Goal: Task Accomplishment & Management: Manage account settings

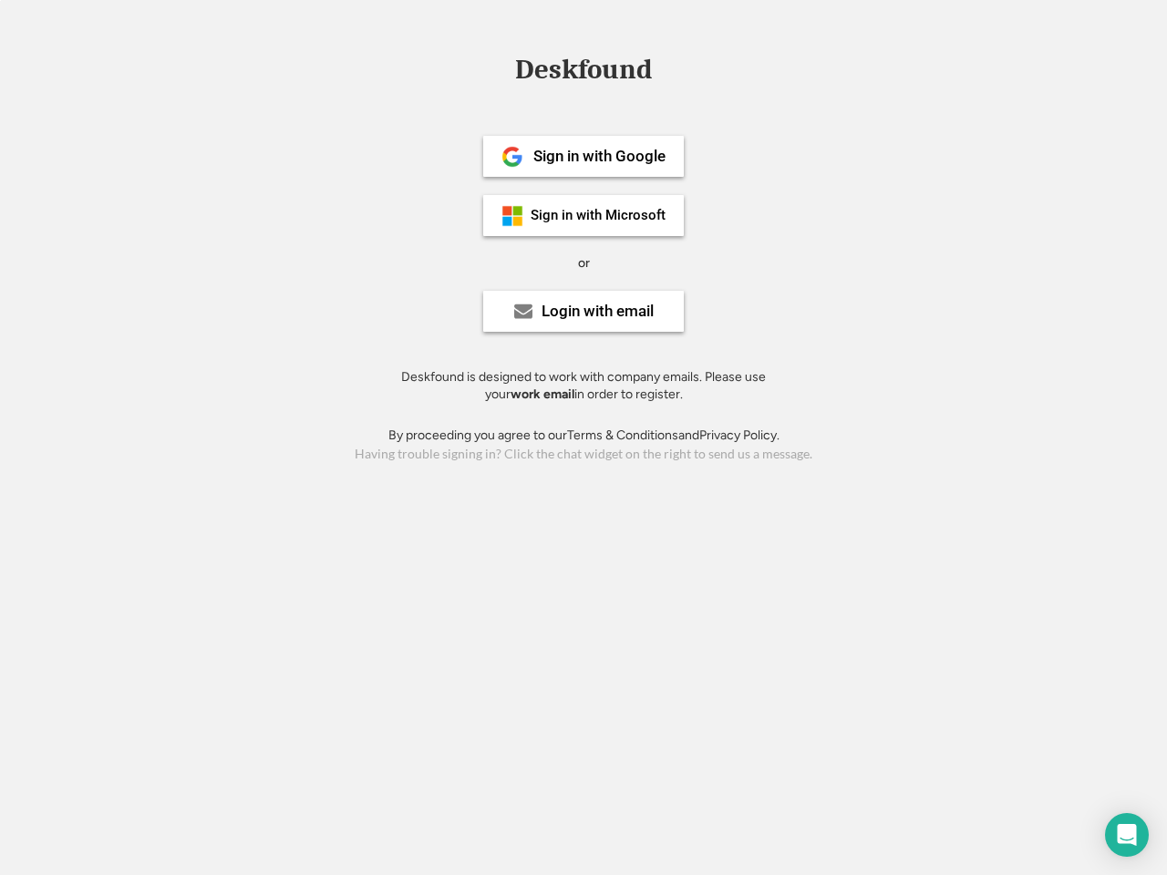
click at [583, 261] on div "or" at bounding box center [584, 263] width 12 height 18
click at [583, 73] on div "Deskfound" at bounding box center [583, 70] width 155 height 28
click at [499, 68] on div "Deskfound" at bounding box center [583, 73] width 1167 height 35
click at [583, 73] on div "Deskfound" at bounding box center [583, 70] width 155 height 28
click at [583, 263] on div "or" at bounding box center [584, 263] width 12 height 18
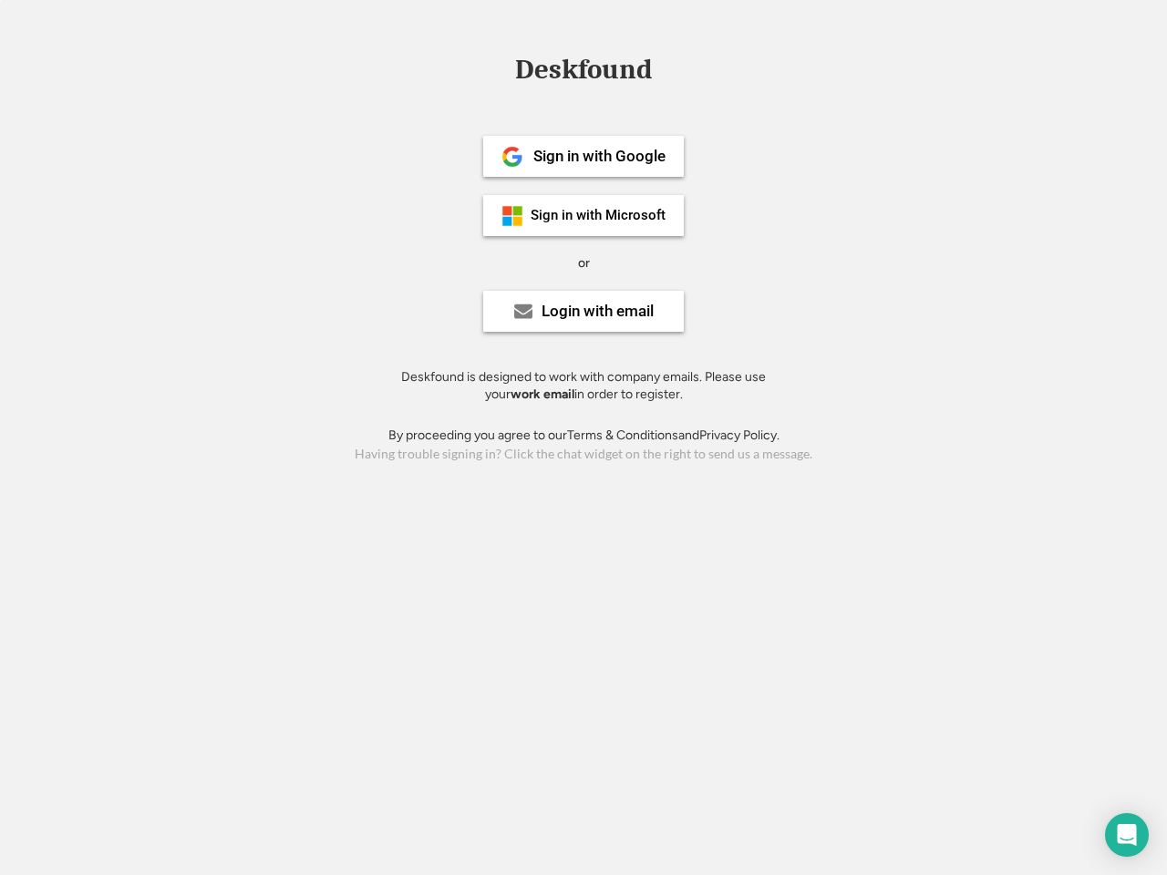
click at [583, 156] on div "Sign in with Google" at bounding box center [599, 156] width 132 height 15
click at [599, 156] on div "Sign in with Google" at bounding box center [599, 156] width 132 height 15
click at [512, 157] on img at bounding box center [512, 157] width 22 height 22
click at [583, 215] on div "Sign in with Microsoft" at bounding box center [598, 216] width 135 height 14
click at [599, 215] on div "Sign in with Microsoft" at bounding box center [598, 216] width 135 height 14
